Goal: Information Seeking & Learning: Learn about a topic

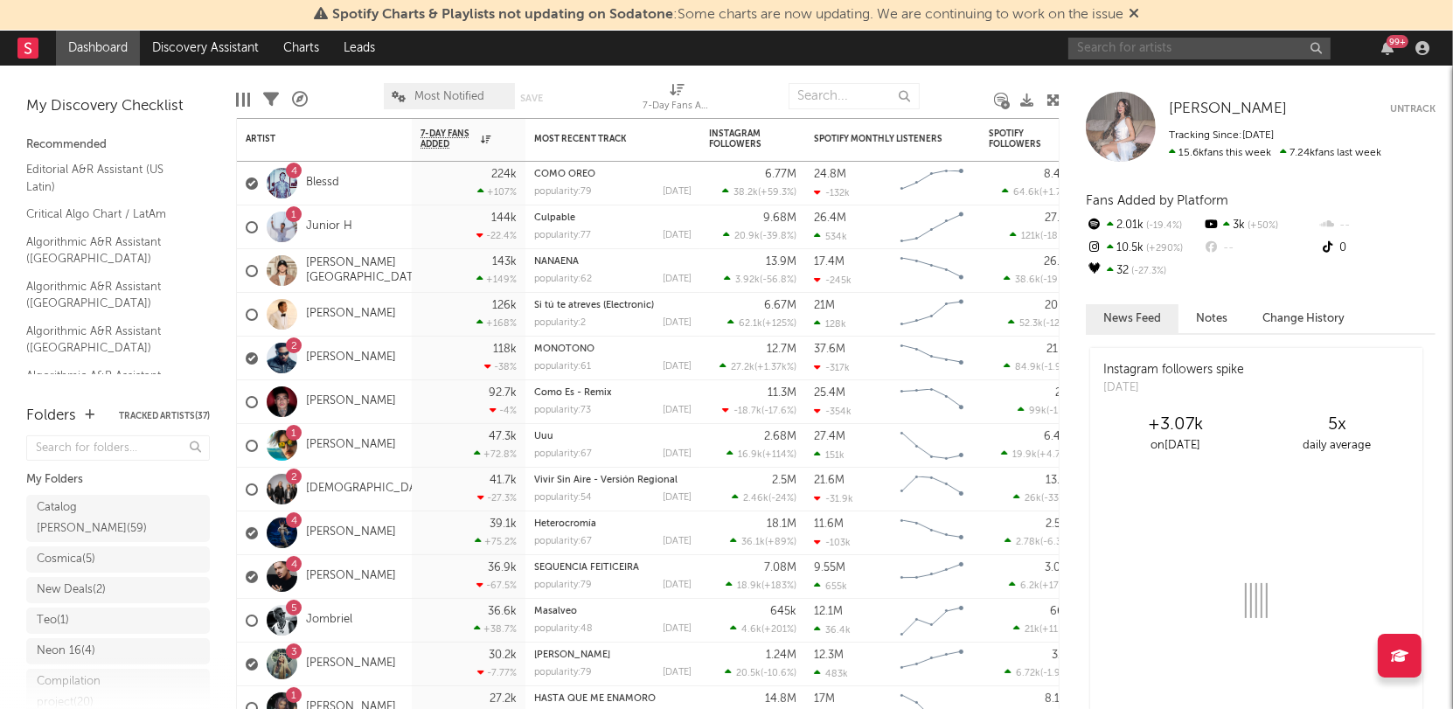
click at [1155, 51] on input "text" at bounding box center [1199, 49] width 262 height 22
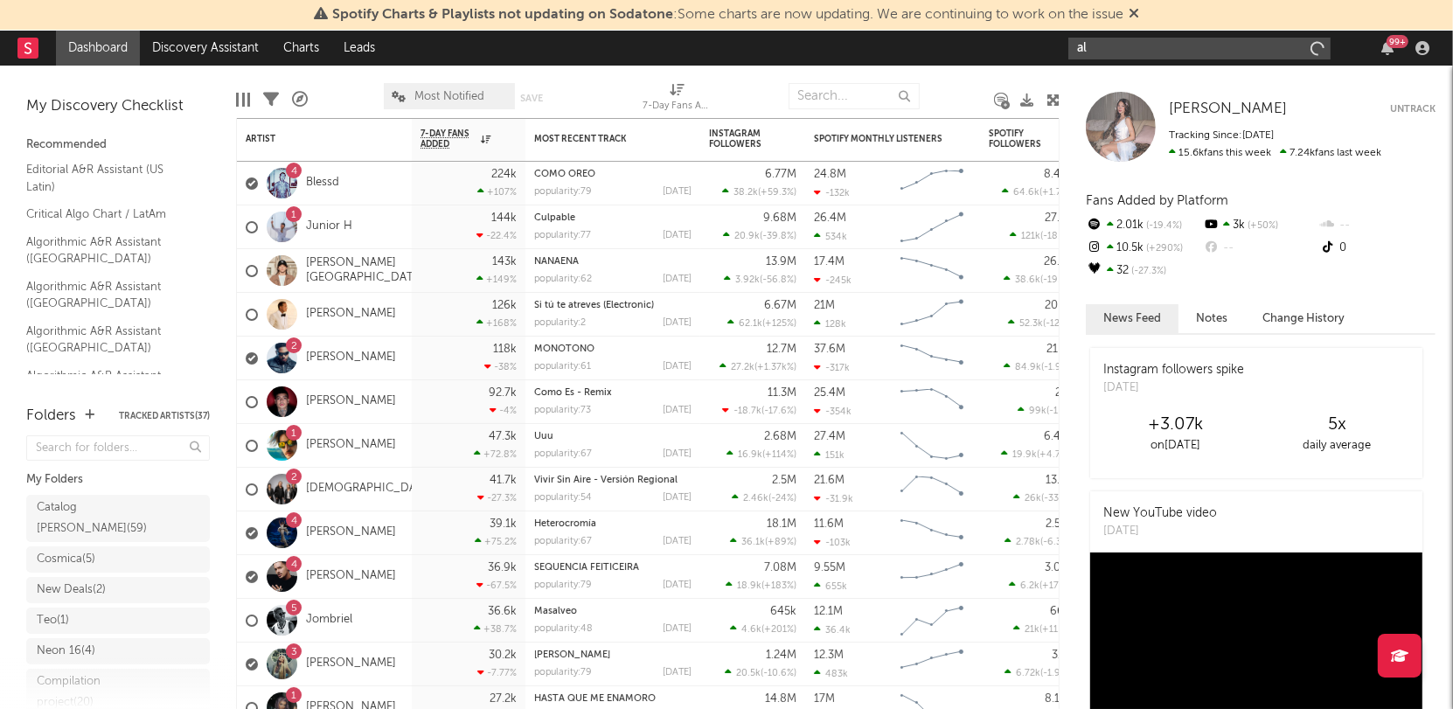
type input "a"
click at [1402, 80] on div "Yami [PERSON_NAME] Yami [PERSON_NAME] Untrack Tracking Since: [DATE] 15.6k fans…" at bounding box center [1255, 387] width 393 height 643
click at [1428, 52] on icon "button" at bounding box center [1422, 48] width 14 height 14
click at [157, 81] on div "My Discovery Checklist Recommended Editorial A&R Assistant (US Latin) Critical …" at bounding box center [118, 227] width 236 height 322
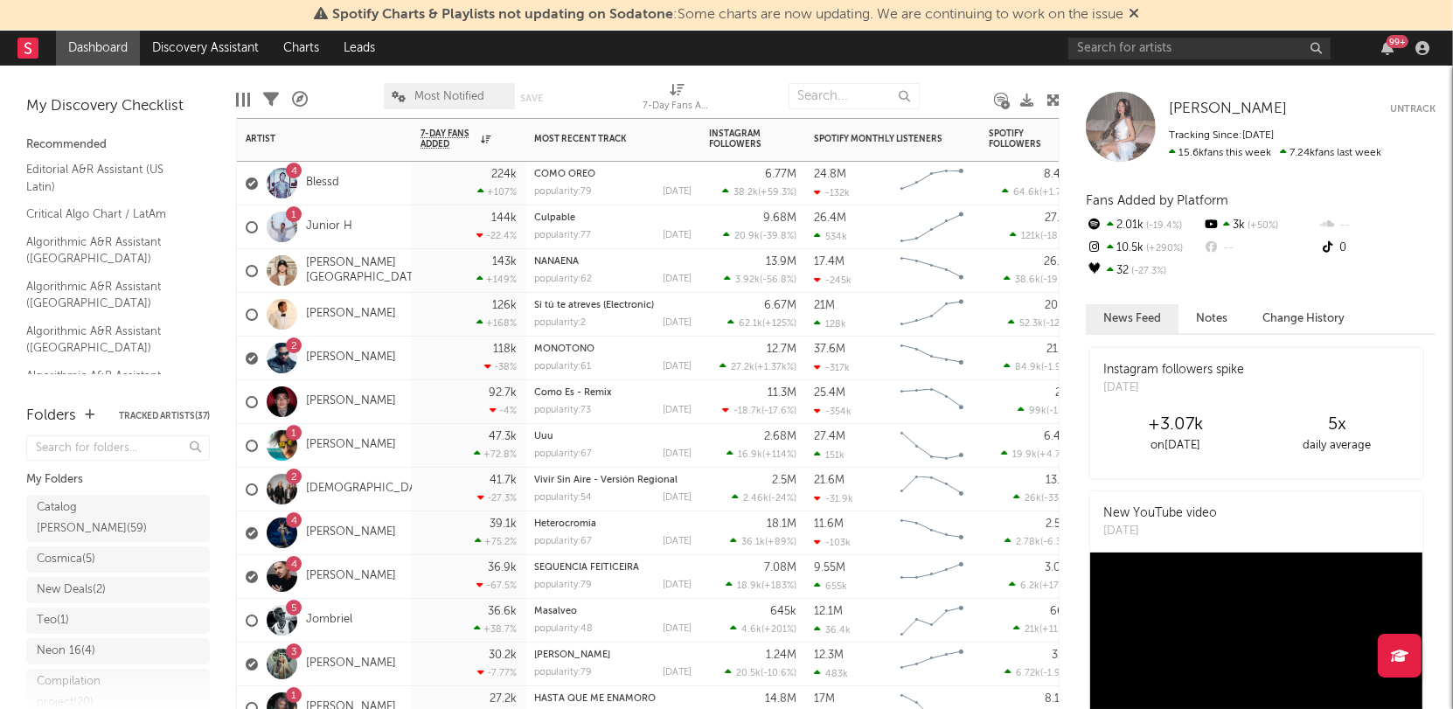
click at [322, 191] on div "4 Blessd" at bounding box center [293, 183] width 94 height 51
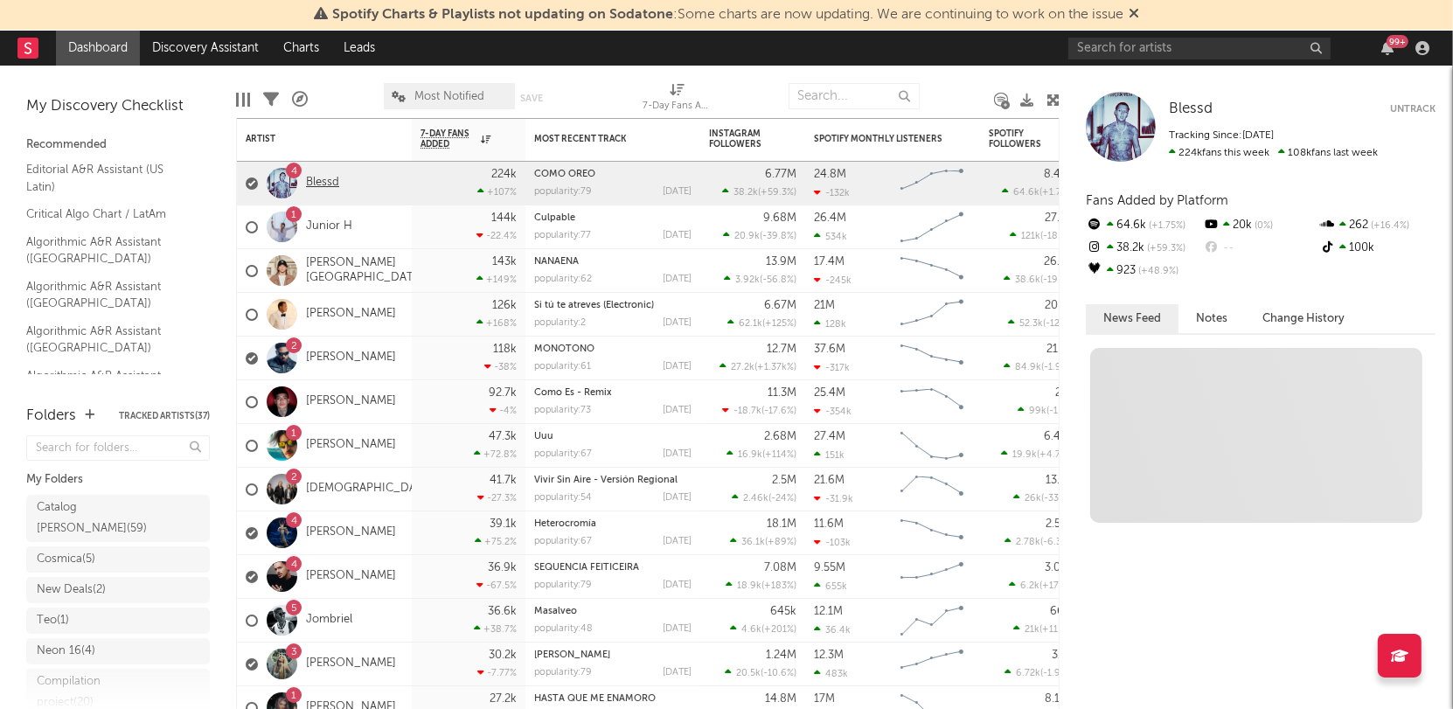
click at [324, 182] on link "Blessd" at bounding box center [322, 183] width 33 height 15
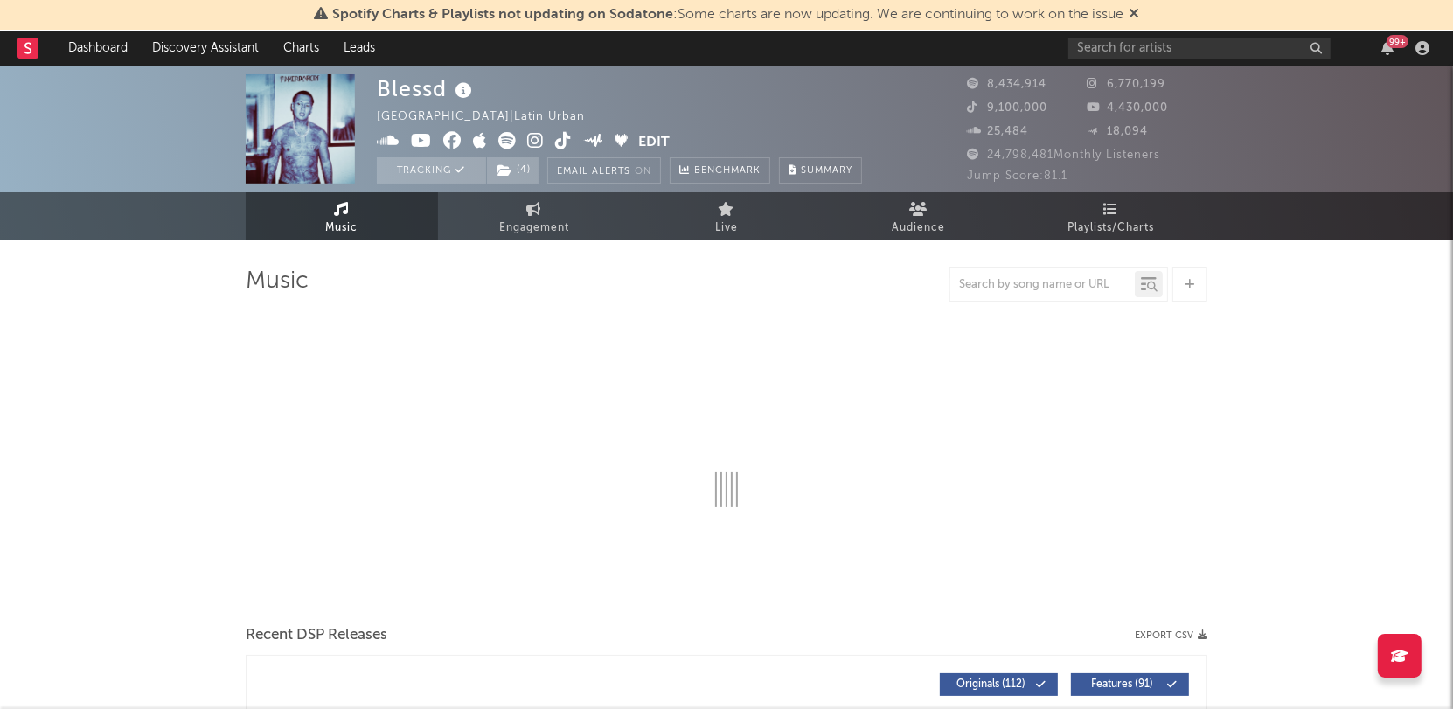
select select "6m"
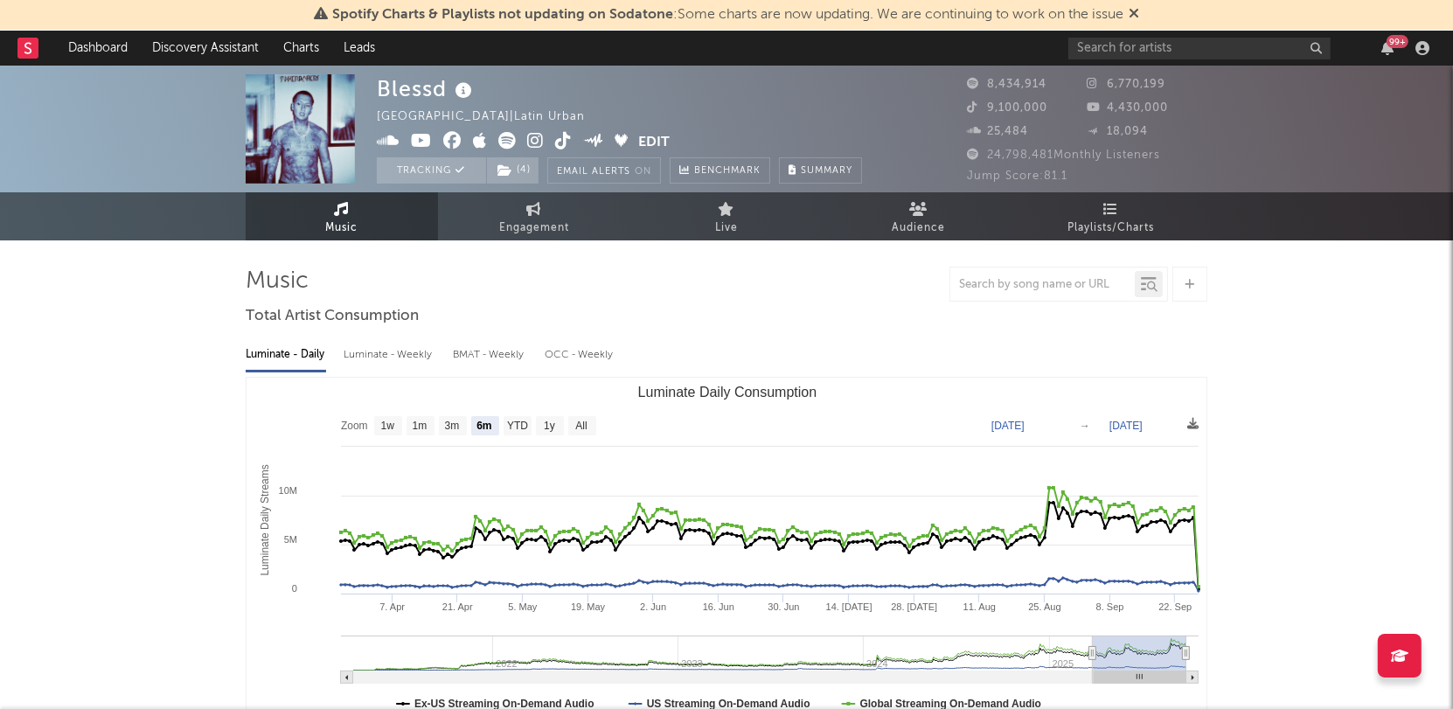
click at [24, 52] on rect at bounding box center [27, 48] width 21 height 21
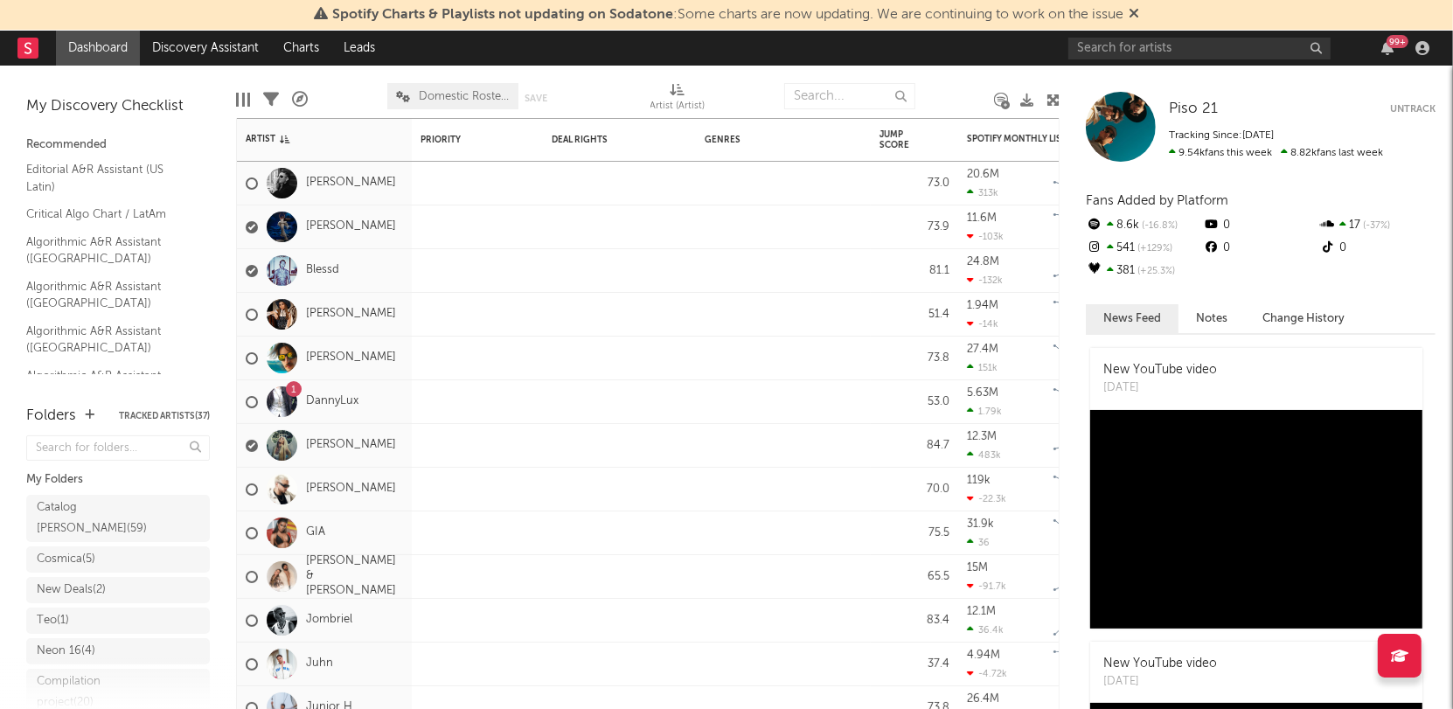
click at [89, 46] on link "Dashboard" at bounding box center [98, 48] width 84 height 35
click at [1315, 49] on input "text" at bounding box center [1199, 49] width 262 height 22
click at [1351, 52] on div "99 +" at bounding box center [1251, 48] width 367 height 35
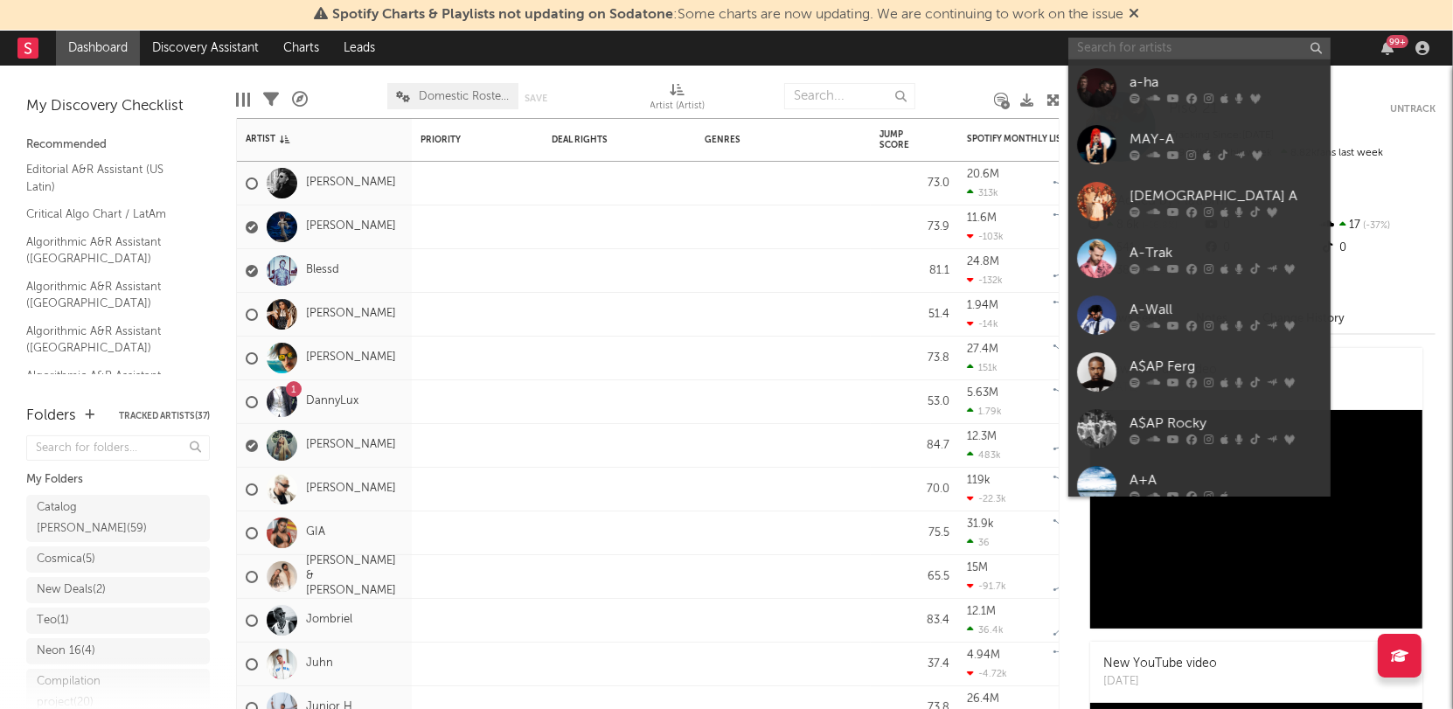
click at [1318, 49] on input "text" at bounding box center [1199, 49] width 262 height 22
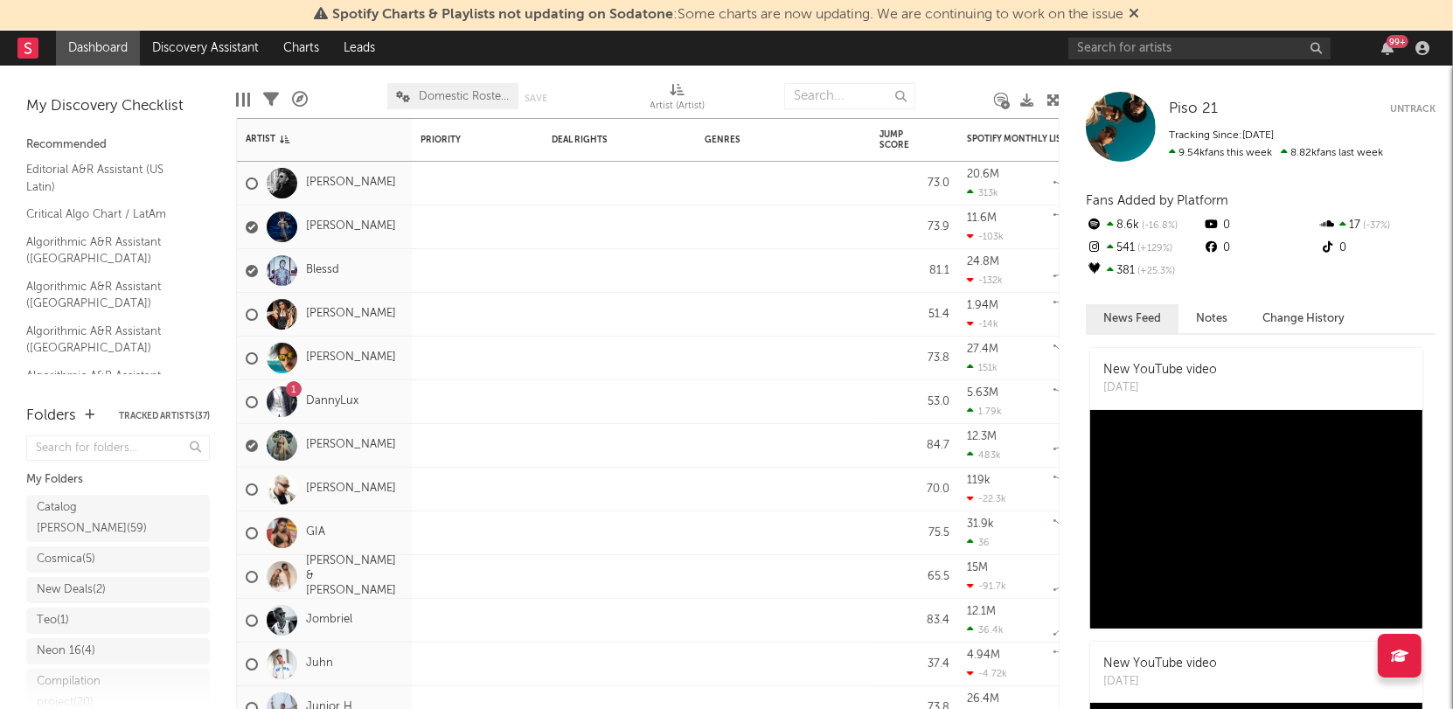
click at [1359, 43] on div "99 +" at bounding box center [1251, 48] width 367 height 35
click at [1397, 43] on div "99 +" at bounding box center [1397, 41] width 22 height 13
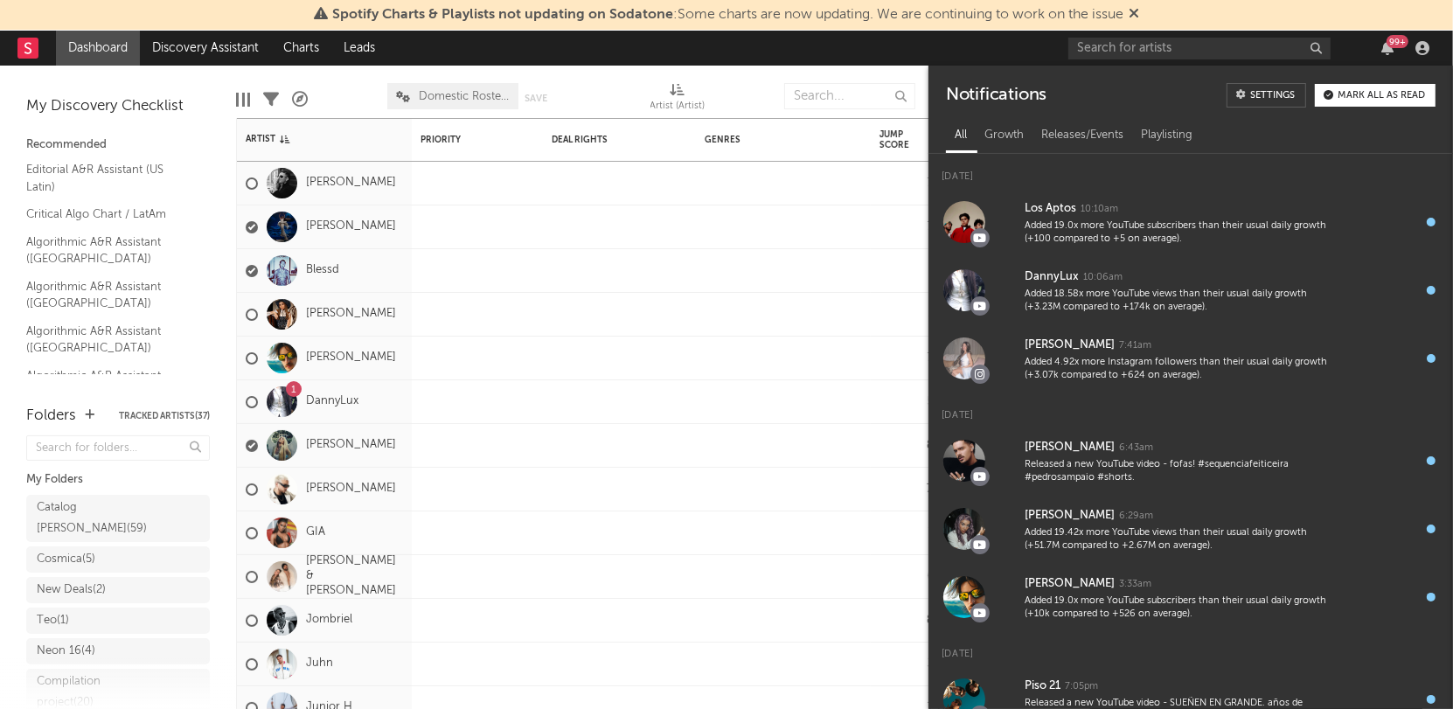
click at [1269, 99] on div "Settings" at bounding box center [1272, 96] width 45 height 10
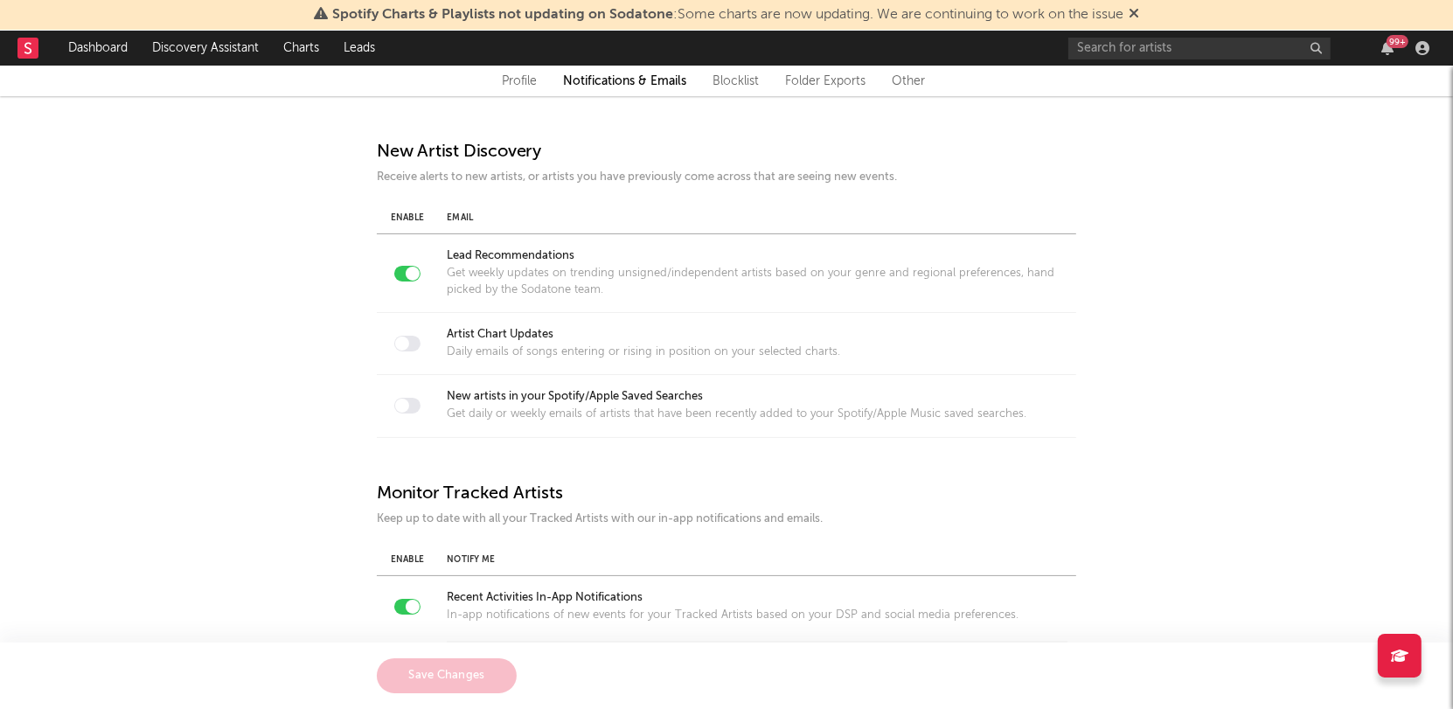
click at [31, 49] on rect at bounding box center [27, 48] width 21 height 21
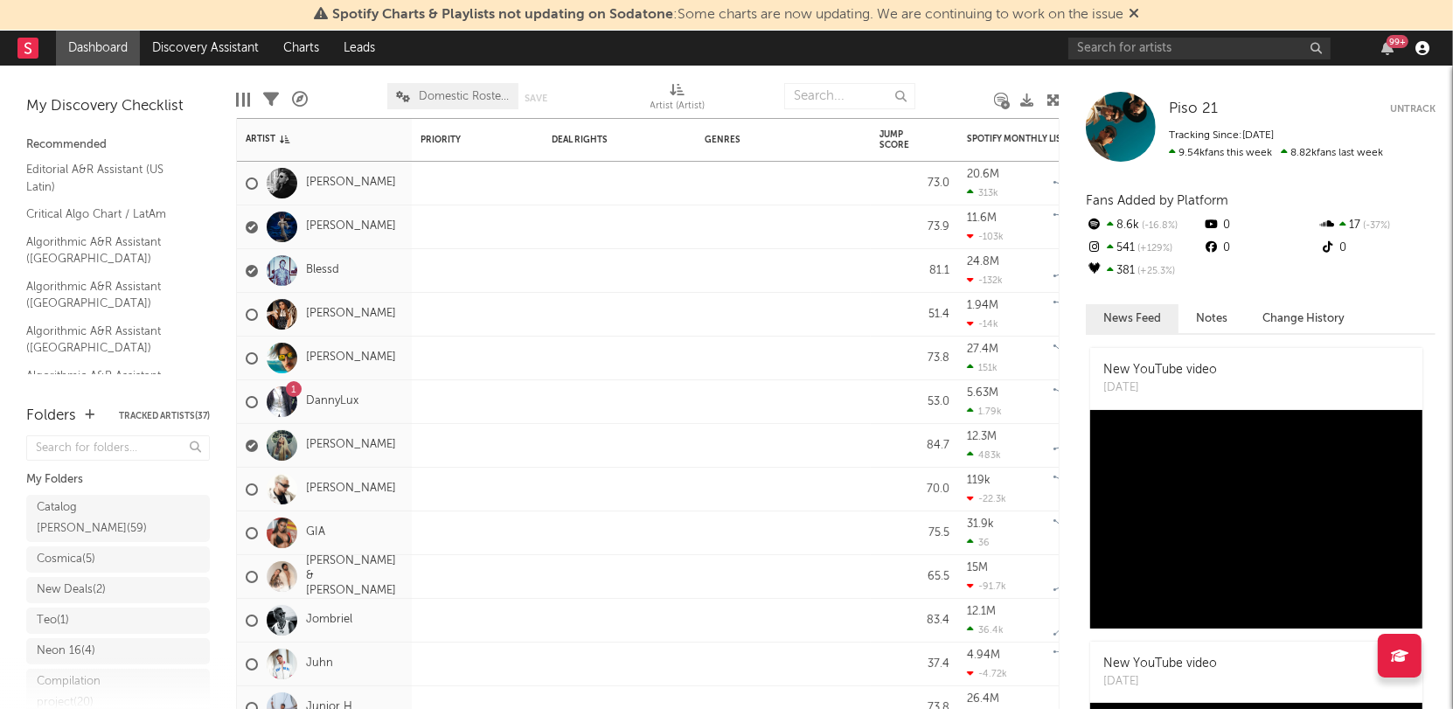
click at [1424, 48] on icon "button" at bounding box center [1422, 48] width 14 height 14
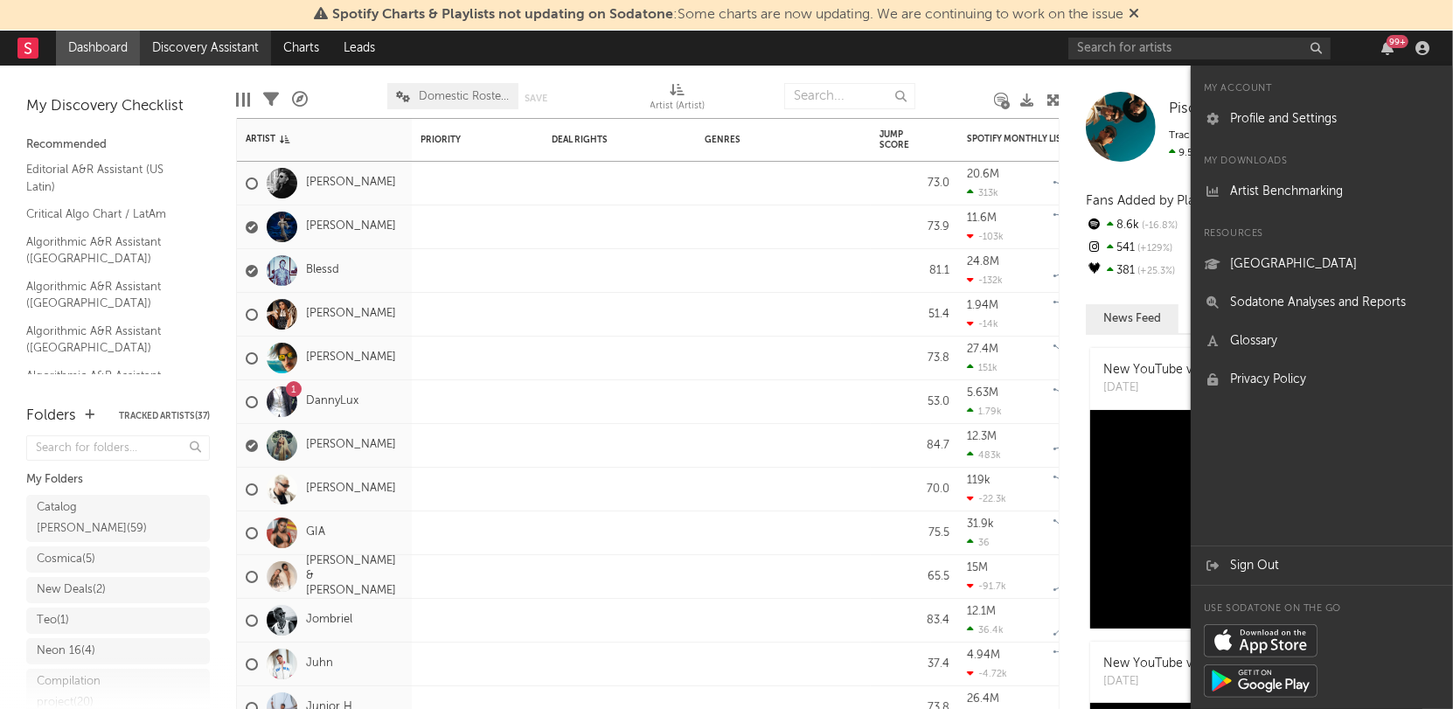
click at [186, 53] on link "Discovery Assistant" at bounding box center [205, 48] width 131 height 35
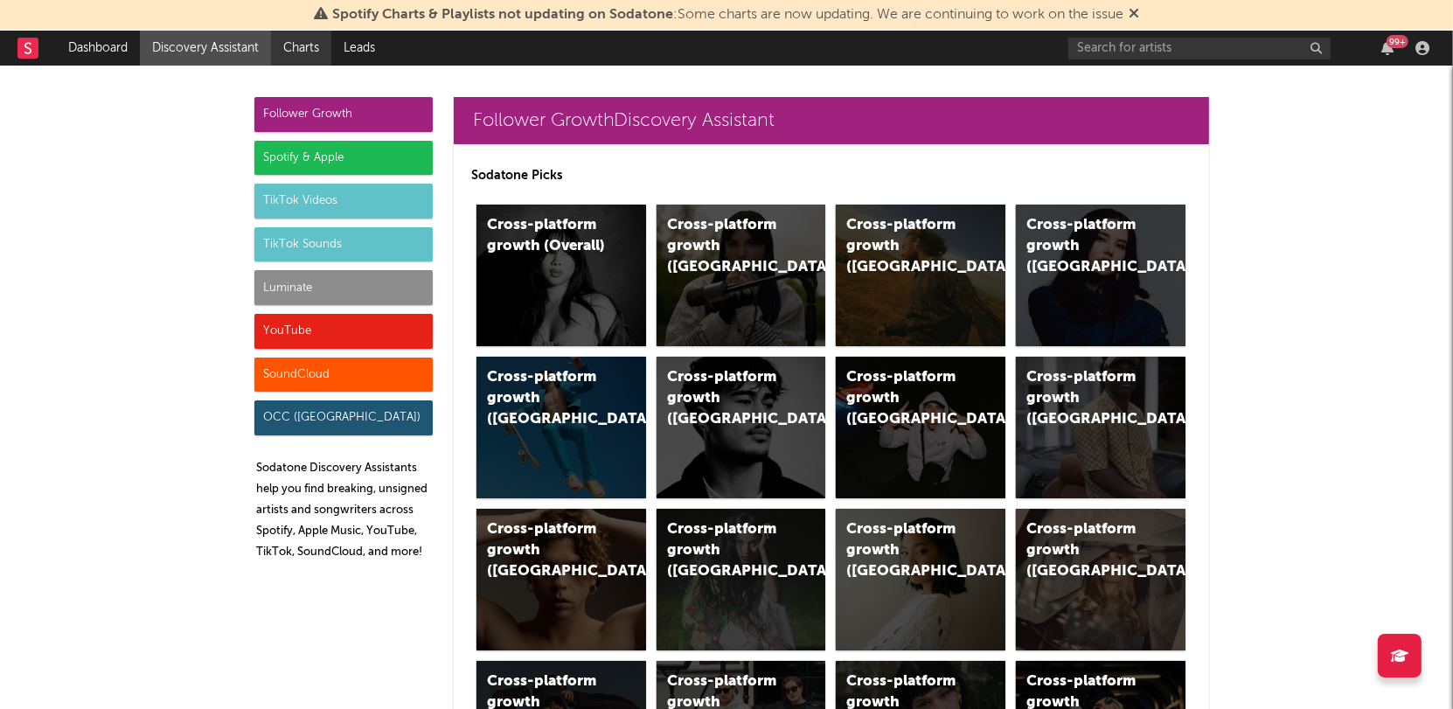
click at [310, 46] on link "Charts" at bounding box center [301, 48] width 60 height 35
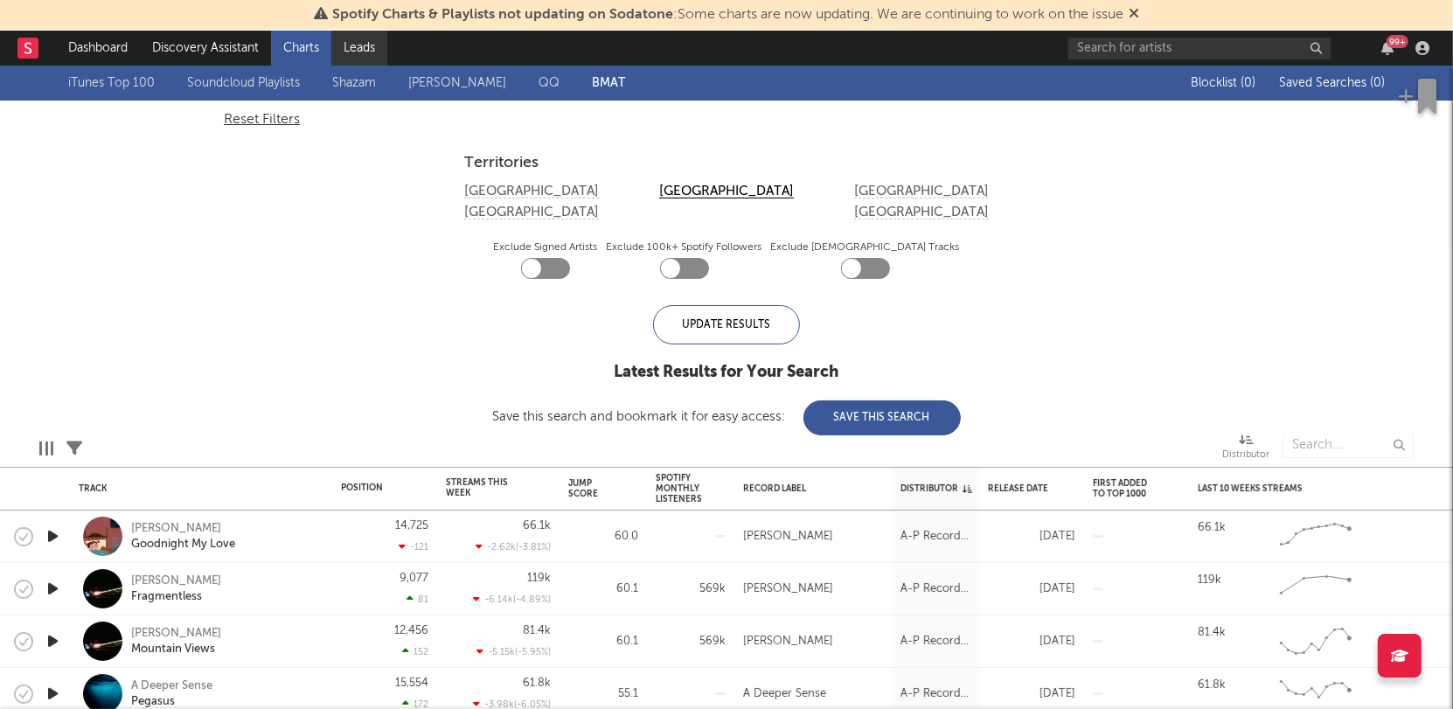
click at [359, 49] on link "Leads" at bounding box center [359, 48] width 56 height 35
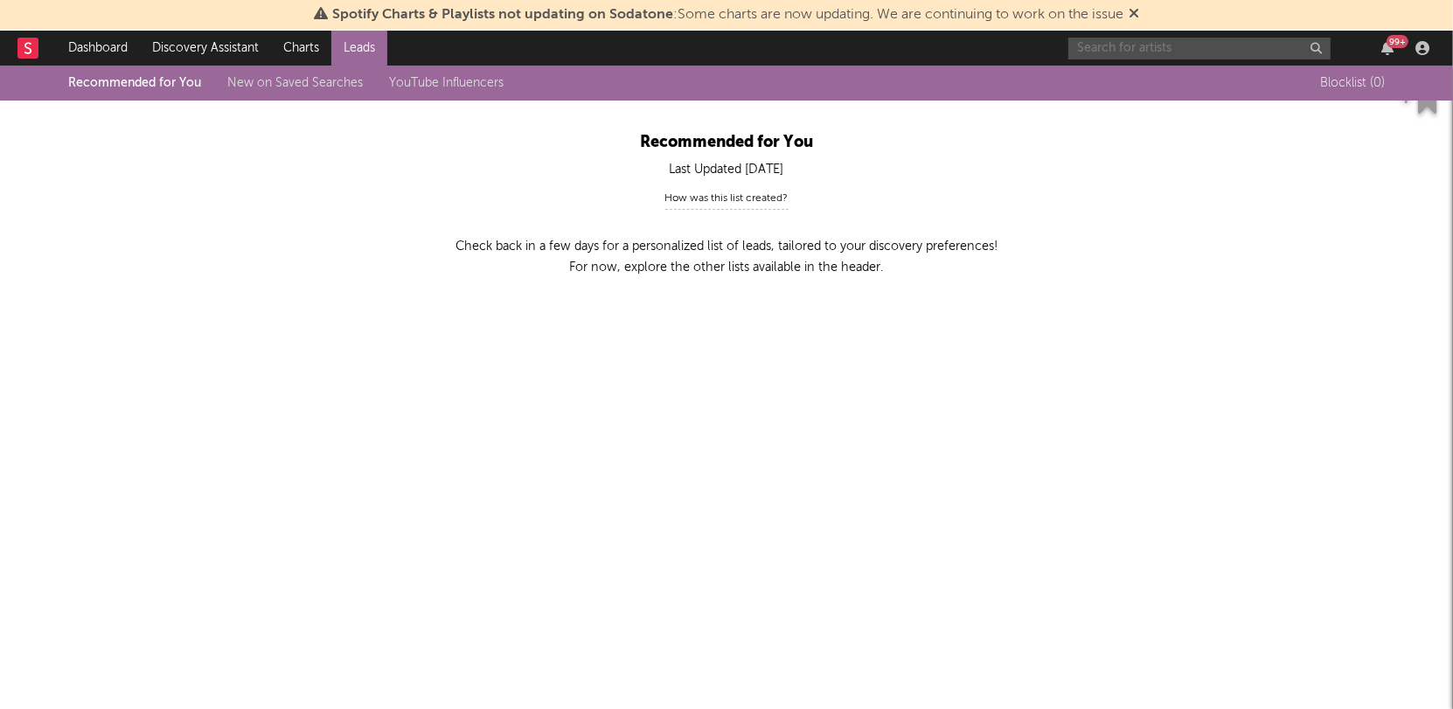
click at [1220, 49] on input "text" at bounding box center [1199, 49] width 262 height 22
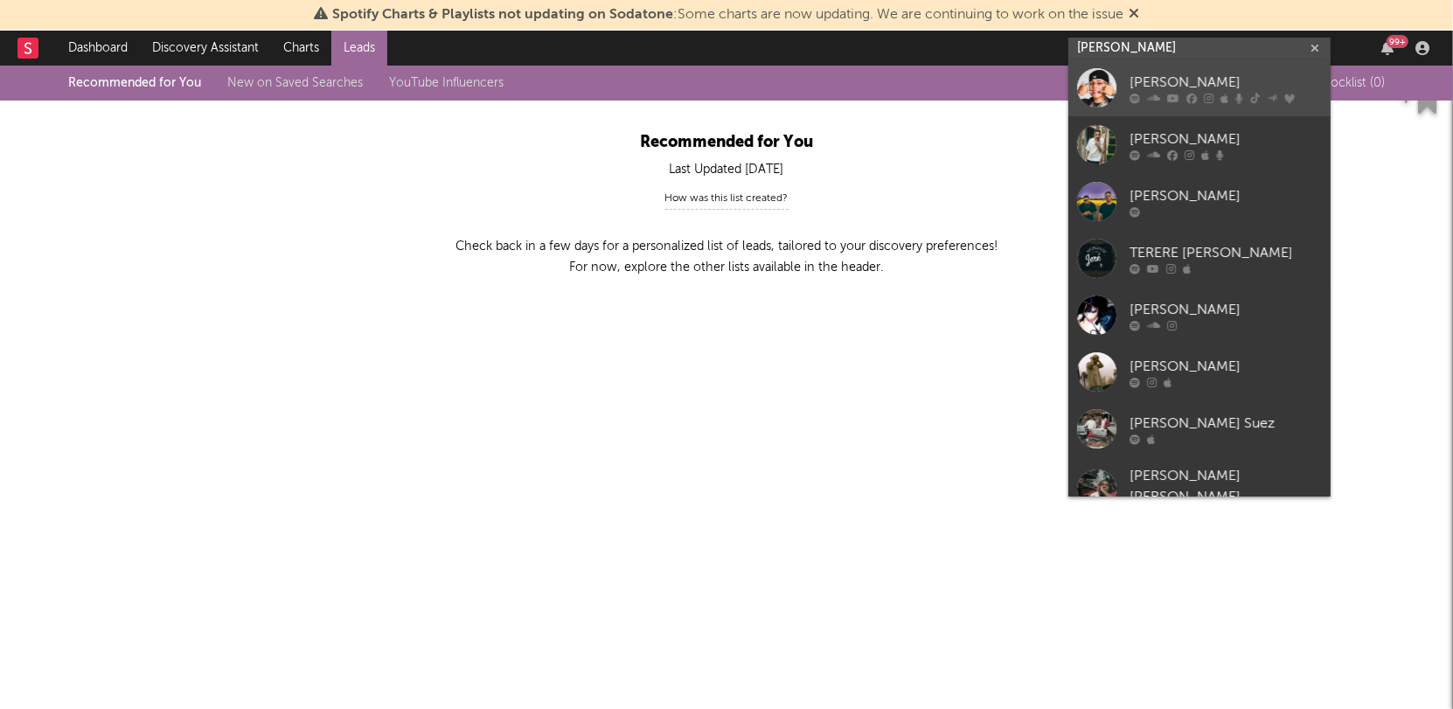
type input "[PERSON_NAME]"
click at [1151, 75] on div "[PERSON_NAME]" at bounding box center [1225, 83] width 192 height 21
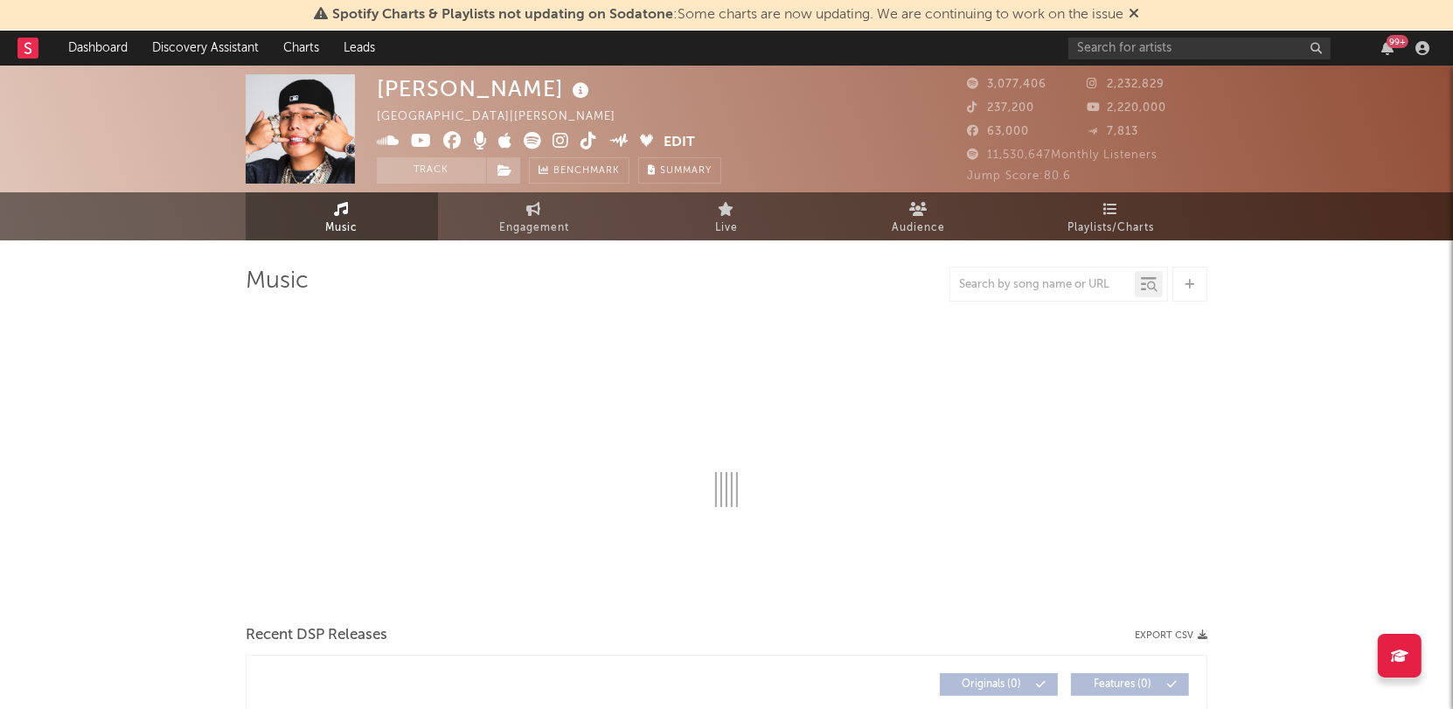
select select "6m"
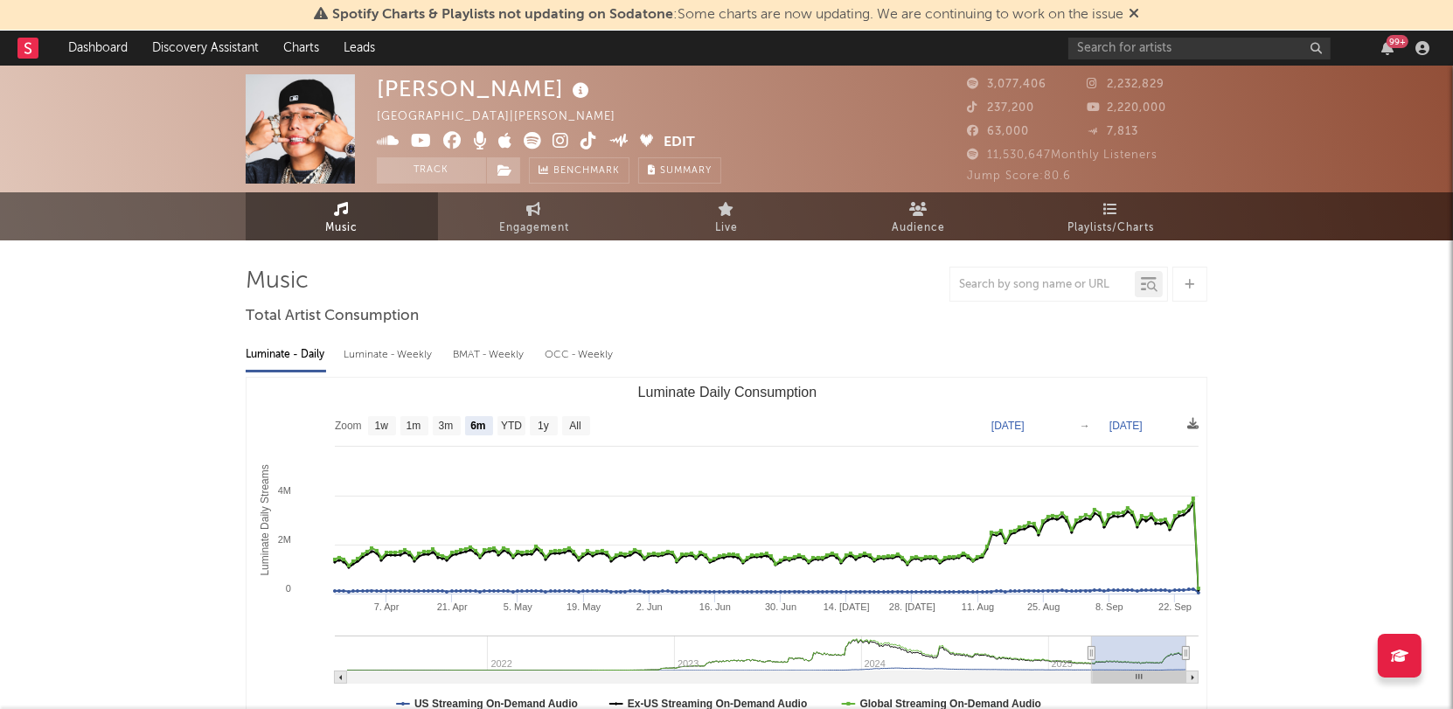
select select "6m"
